Goal: Download file/media

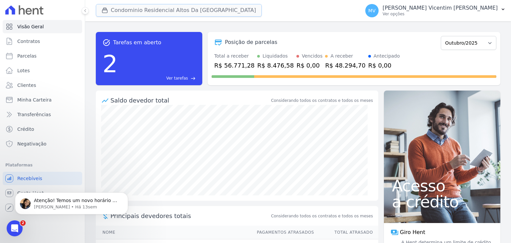
click at [183, 10] on button "Condominio Residencial Altos Da [GEOGRAPHIC_DATA]" at bounding box center [179, 10] width 166 height 13
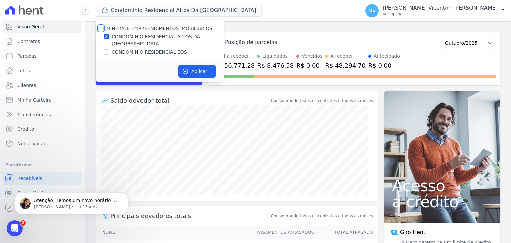
click at [100, 27] on input "MINERALE EMPREENDIMENTOS IMOBILIARIOS" at bounding box center [101, 28] width 5 height 5
checkbox input "true"
click at [100, 27] on input "MINERALE EMPREENDIMENTOS IMOBILIARIOS" at bounding box center [101, 28] width 5 height 5
checkbox input "false"
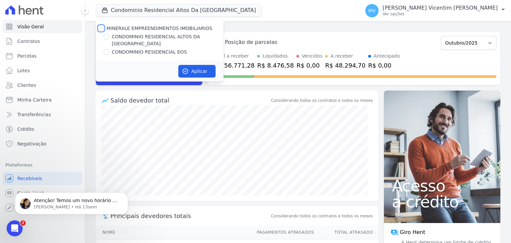
checkbox input "false"
click at [105, 49] on input "CONDOMINIO RESIDENCIAL EOS" at bounding box center [106, 51] width 5 height 5
checkbox input "true"
click at [195, 65] on button "Aplicar" at bounding box center [196, 71] width 37 height 13
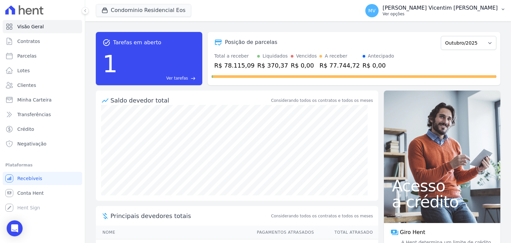
click at [467, 10] on p "[PERSON_NAME] Vicentim [PERSON_NAME]" at bounding box center [440, 8] width 115 height 7
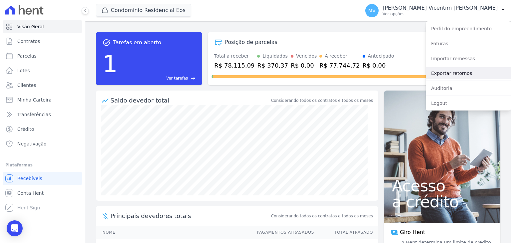
click at [464, 70] on link "Exportar retornos" at bounding box center [468, 73] width 85 height 12
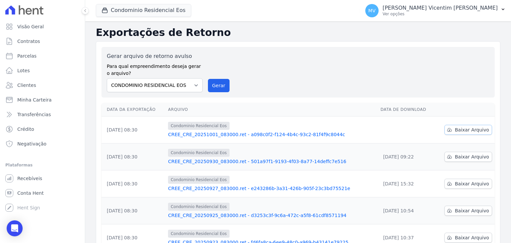
click at [470, 128] on span "Baixar Arquivo" at bounding box center [472, 129] width 34 height 7
click at [155, 11] on button "Condominio Residencial Eos" at bounding box center [144, 10] width 96 height 13
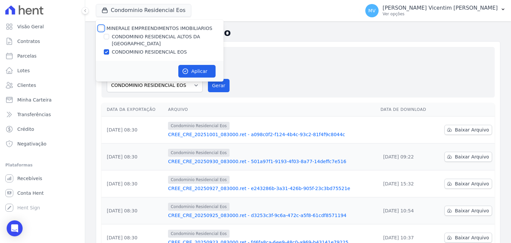
click at [102, 26] on input "MINERALE EMPREENDIMENTOS IMOBILIARIOS" at bounding box center [101, 28] width 5 height 5
checkbox input "true"
click at [102, 26] on input "MINERALE EMPREENDIMENTOS IMOBILIARIOS" at bounding box center [101, 28] width 5 height 5
checkbox input "false"
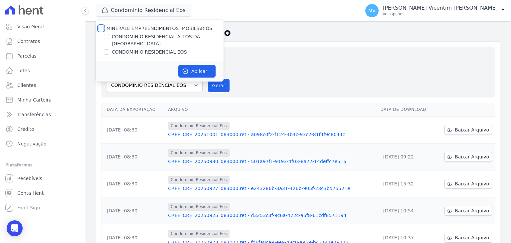
checkbox input "false"
click at [105, 38] on input "CONDOMINIO RESIDENCIAL ALTOS DA [GEOGRAPHIC_DATA]" at bounding box center [106, 36] width 5 height 5
checkbox input "true"
click at [201, 65] on button "Aplicar" at bounding box center [196, 71] width 37 height 13
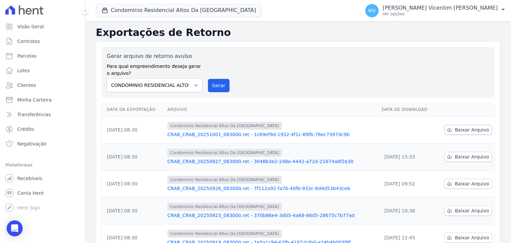
click at [462, 129] on span "Baixar Arquivo" at bounding box center [472, 129] width 34 height 7
